Goal: Information Seeking & Learning: Learn about a topic

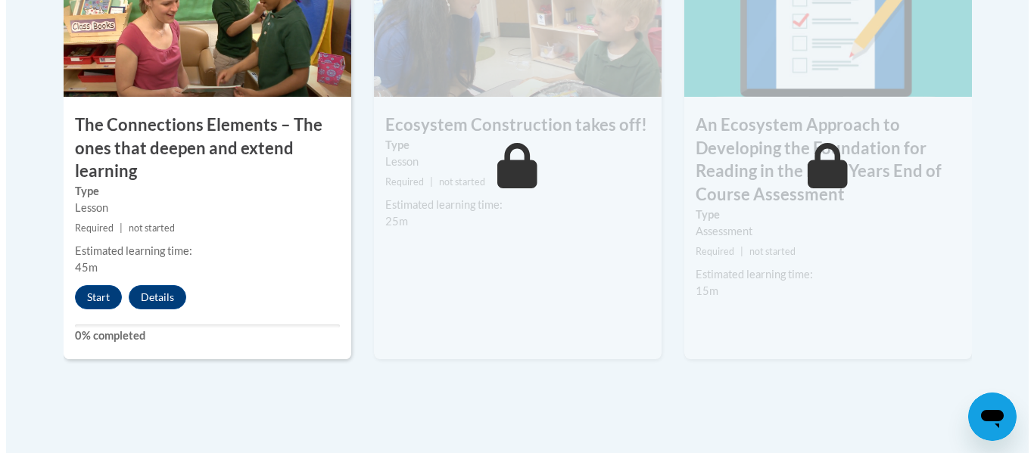
scroll to position [1461, 0]
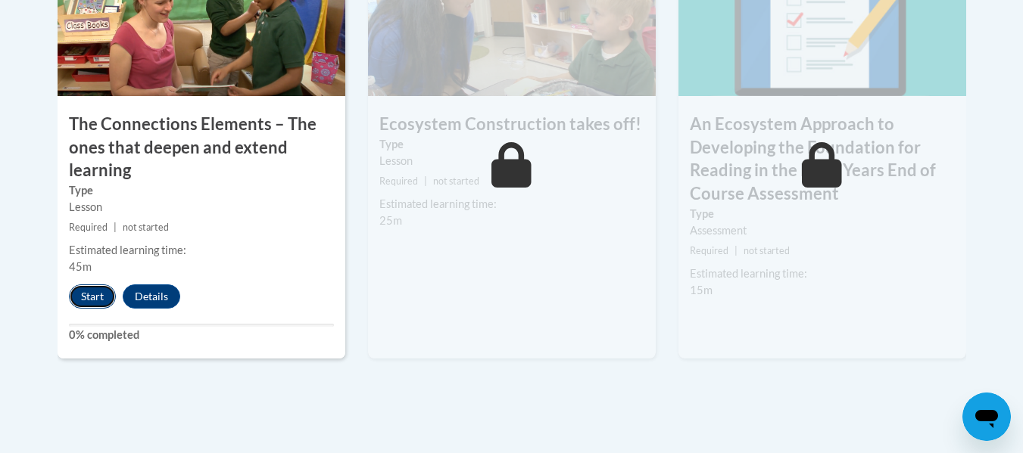
click at [87, 294] on button "Start" at bounding box center [92, 297] width 47 height 24
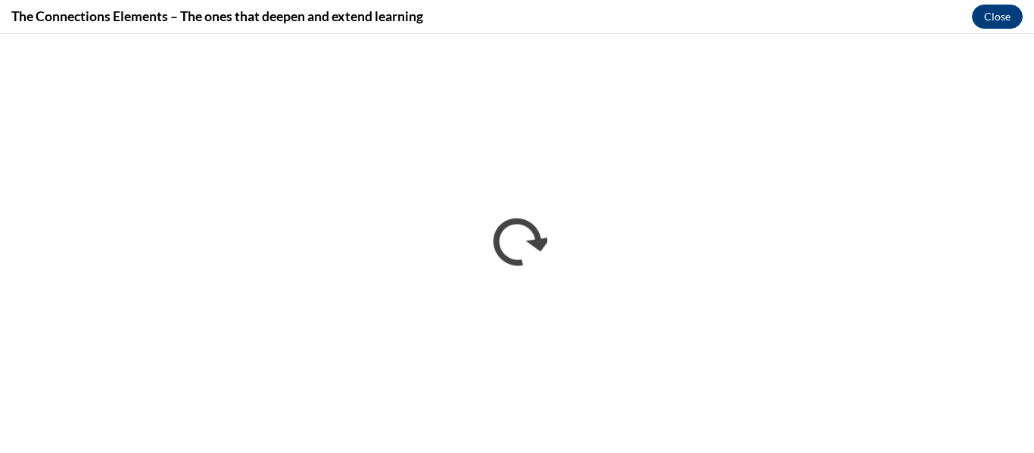
scroll to position [0, 0]
